Goal: Complete application form

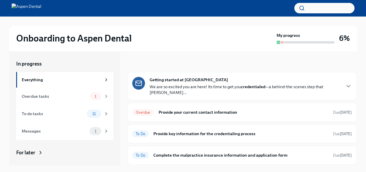
scroll to position [32, 0]
click at [221, 109] on h6 "Provide your current contact information" at bounding box center [243, 112] width 170 height 6
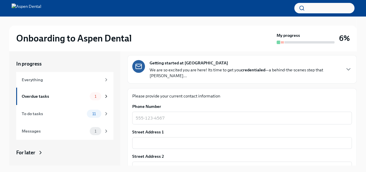
scroll to position [30, 0]
click at [215, 114] on textarea "Phone Number" at bounding box center [242, 117] width 213 height 7
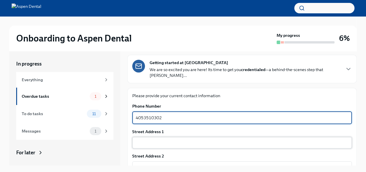
type textarea "4053510302"
click at [206, 137] on input "text" at bounding box center [242, 143] width 220 height 12
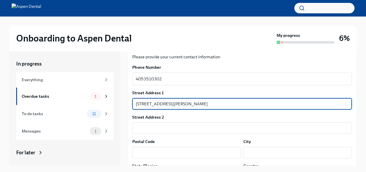
scroll to position [70, 0]
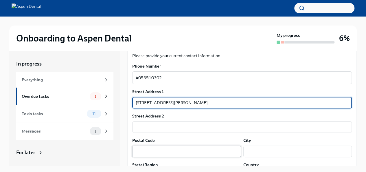
type input "[STREET_ADDRESS][PERSON_NAME]"
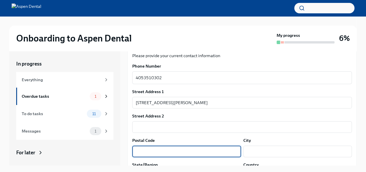
click at [222, 147] on input "text" at bounding box center [186, 151] width 109 height 12
type input "70124"
type input "[GEOGRAPHIC_DATA]"
type input "LA"
type input "US"
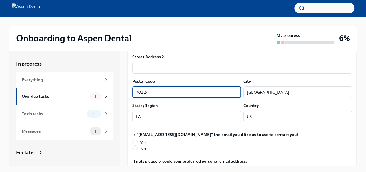
scroll to position [130, 0]
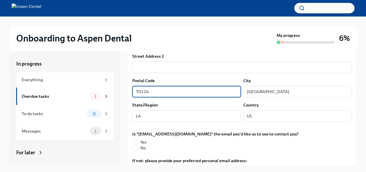
click at [142, 139] on span "Yes" at bounding box center [143, 142] width 6 height 6
click at [138, 139] on input "Yes" at bounding box center [135, 141] width 5 height 5
radio input "true"
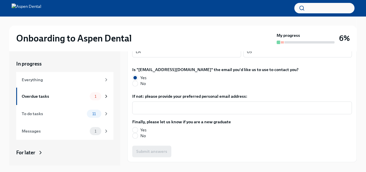
scroll to position [203, 0]
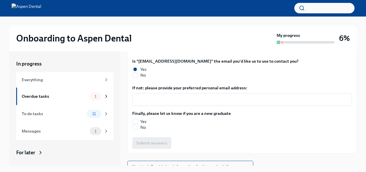
click at [144, 118] on span "Yes" at bounding box center [143, 121] width 6 height 6
click at [138, 119] on input "Yes" at bounding box center [135, 121] width 5 height 5
radio input "true"
click at [153, 140] on span "Submit answers" at bounding box center [151, 143] width 31 height 6
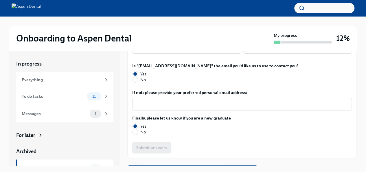
scroll to position [203, 0]
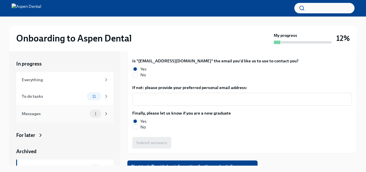
click at [106, 114] on icon at bounding box center [106, 113] width 1 height 3
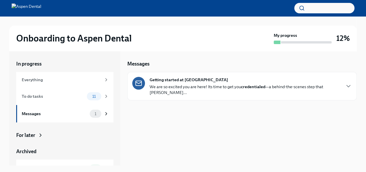
click at [162, 89] on p "We are so excited you are here! Its time to get you credentialed —a behind-the-…" at bounding box center [245, 90] width 191 height 12
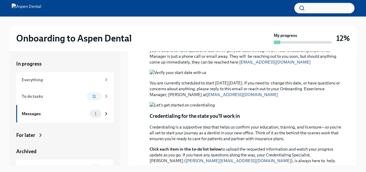
scroll to position [152, 0]
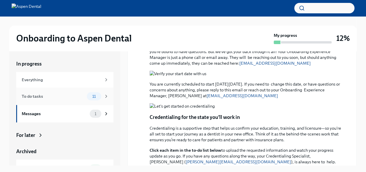
click at [104, 96] on icon at bounding box center [106, 96] width 5 height 5
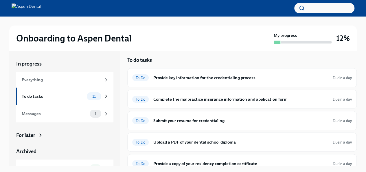
scroll to position [3, 0]
click at [263, 78] on h6 "Provide key information for the credentialing process" at bounding box center [240, 78] width 175 height 6
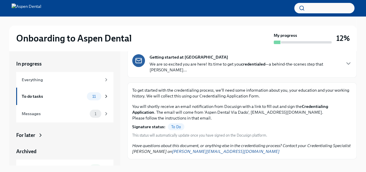
scroll to position [42, 0]
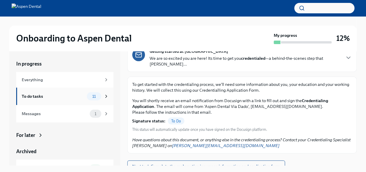
click at [104, 95] on icon at bounding box center [106, 96] width 5 height 5
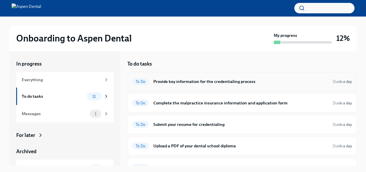
click at [195, 84] on div "To Do Provide key information for the credentialing process Due in a day" at bounding box center [242, 81] width 220 height 9
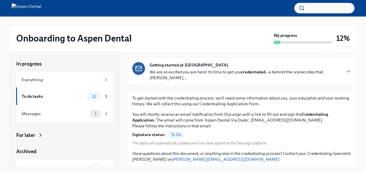
scroll to position [42, 0]
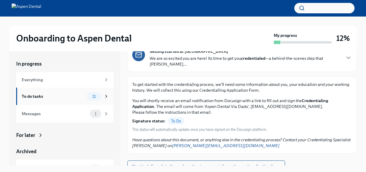
click at [98, 97] on div "11" at bounding box center [98, 96] width 22 height 8
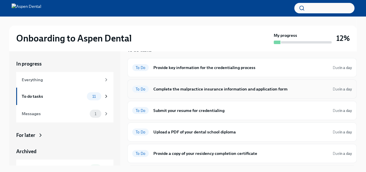
scroll to position [19, 0]
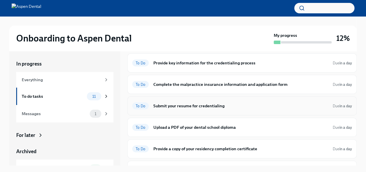
click at [170, 101] on div "To Do Submit your resume for credentialing Due in a day" at bounding box center [242, 105] width 220 height 9
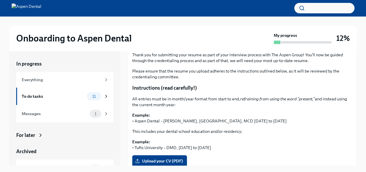
scroll to position [72, 0]
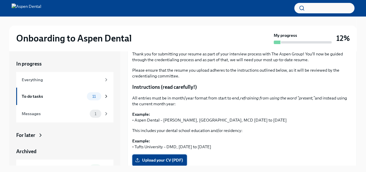
click at [156, 157] on span "Upload your CV (PDF)" at bounding box center [159, 160] width 47 height 6
click at [0, 0] on input "Upload your CV (PDF)" at bounding box center [0, 0] width 0 height 0
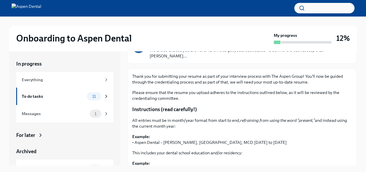
scroll to position [50, 0]
click at [104, 96] on icon at bounding box center [106, 96] width 5 height 5
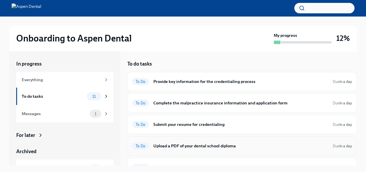
click at [191, 144] on h6 "Upload a PDF of your dental school diploma" at bounding box center [240, 145] width 175 height 6
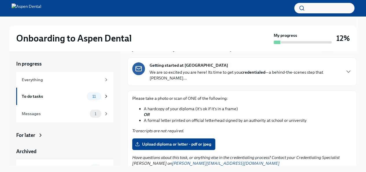
scroll to position [45, 0]
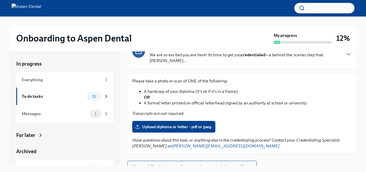
click at [169, 124] on span "Upload diploma or letter - pdf or jpeg" at bounding box center [173, 127] width 75 height 6
click at [0, 0] on input "Upload diploma or letter - pdf or jpeg" at bounding box center [0, 0] width 0 height 0
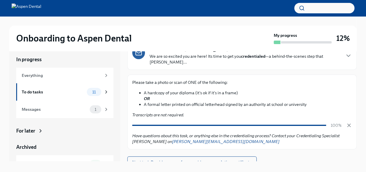
scroll to position [5, 0]
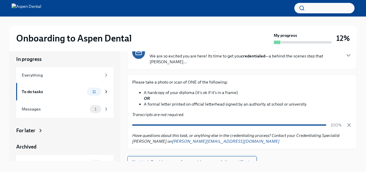
click at [137, 159] on span "Next task : Provide a copy of your residency completion certificate" at bounding box center [192, 162] width 120 height 6
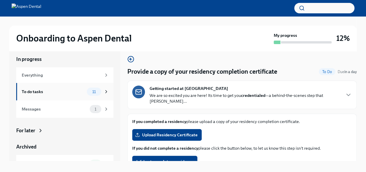
click at [104, 91] on icon at bounding box center [106, 91] width 5 height 5
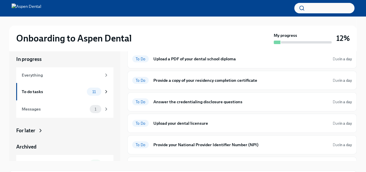
scroll to position [83, 0]
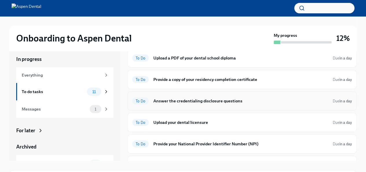
click at [196, 98] on h6 "Answer the credentialing disclosure questions" at bounding box center [240, 101] width 175 height 6
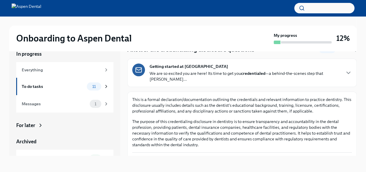
scroll to position [10, 0]
click at [99, 84] on div "11" at bounding box center [98, 86] width 22 height 8
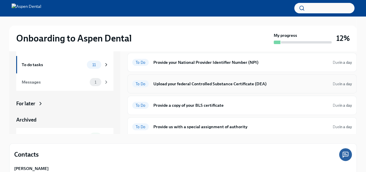
scroll to position [31, 0]
click at [185, 124] on h6 "Provide us with a special assignment of authority" at bounding box center [240, 127] width 175 height 6
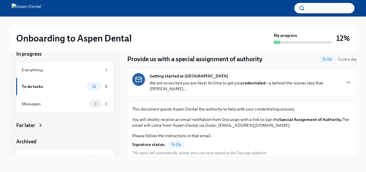
scroll to position [5, 0]
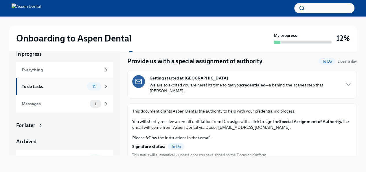
click at [104, 85] on icon at bounding box center [106, 86] width 5 height 5
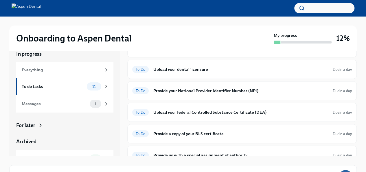
scroll to position [138, 0]
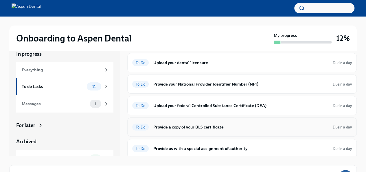
click at [234, 124] on h6 "Provide a copy of your BLS certificate" at bounding box center [240, 127] width 175 height 6
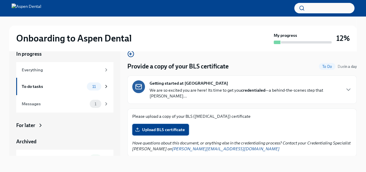
click at [177, 127] on span "Upload BLS certificate" at bounding box center [160, 130] width 49 height 6
click at [0, 0] on input "Upload BLS certificate" at bounding box center [0, 0] width 0 height 0
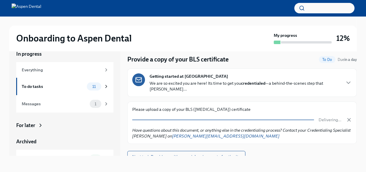
scroll to position [7, 0]
